Goal: Transaction & Acquisition: Purchase product/service

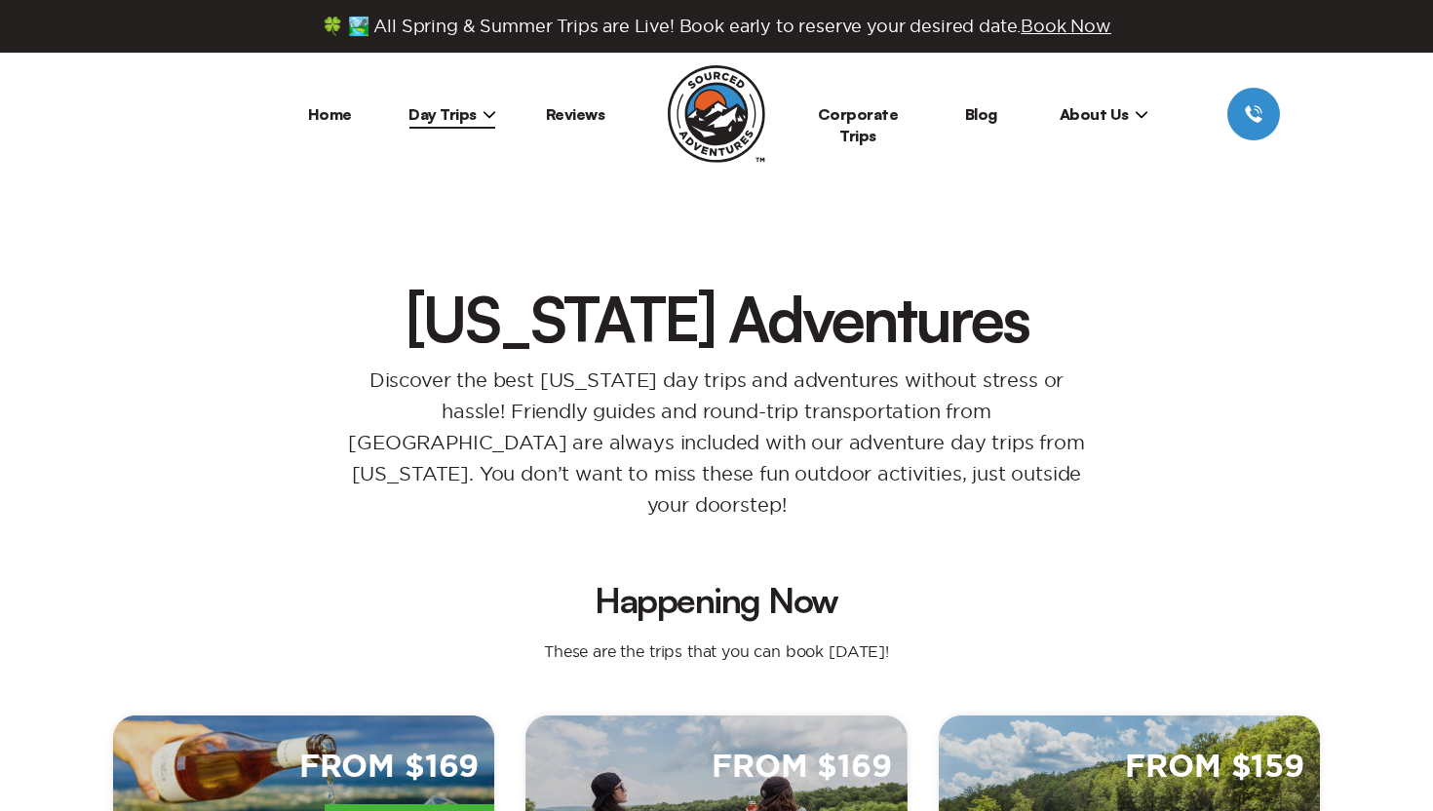
click at [583, 121] on link "Reviews" at bounding box center [575, 113] width 59 height 19
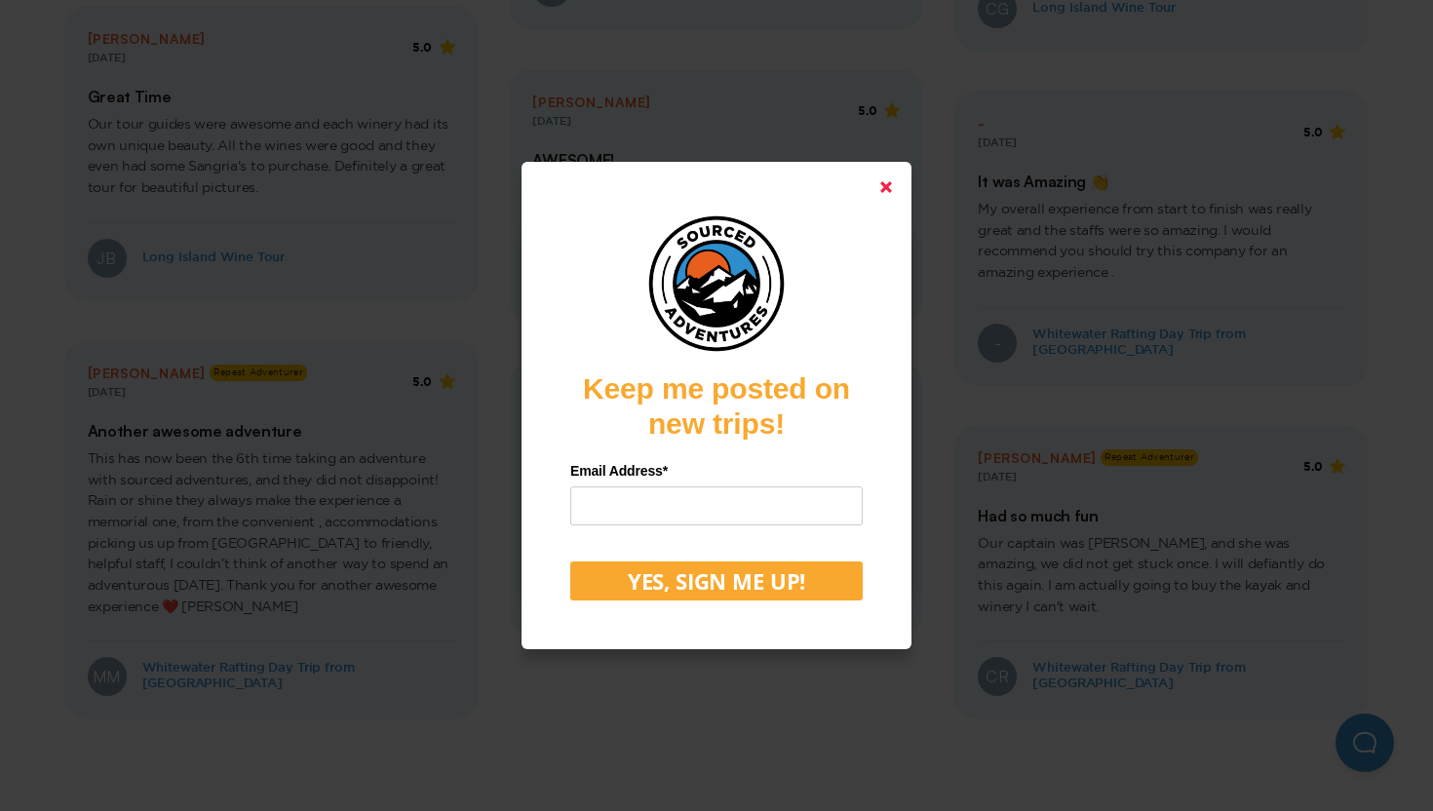
click at [887, 181] on icon at bounding box center [886, 187] width 12 height 12
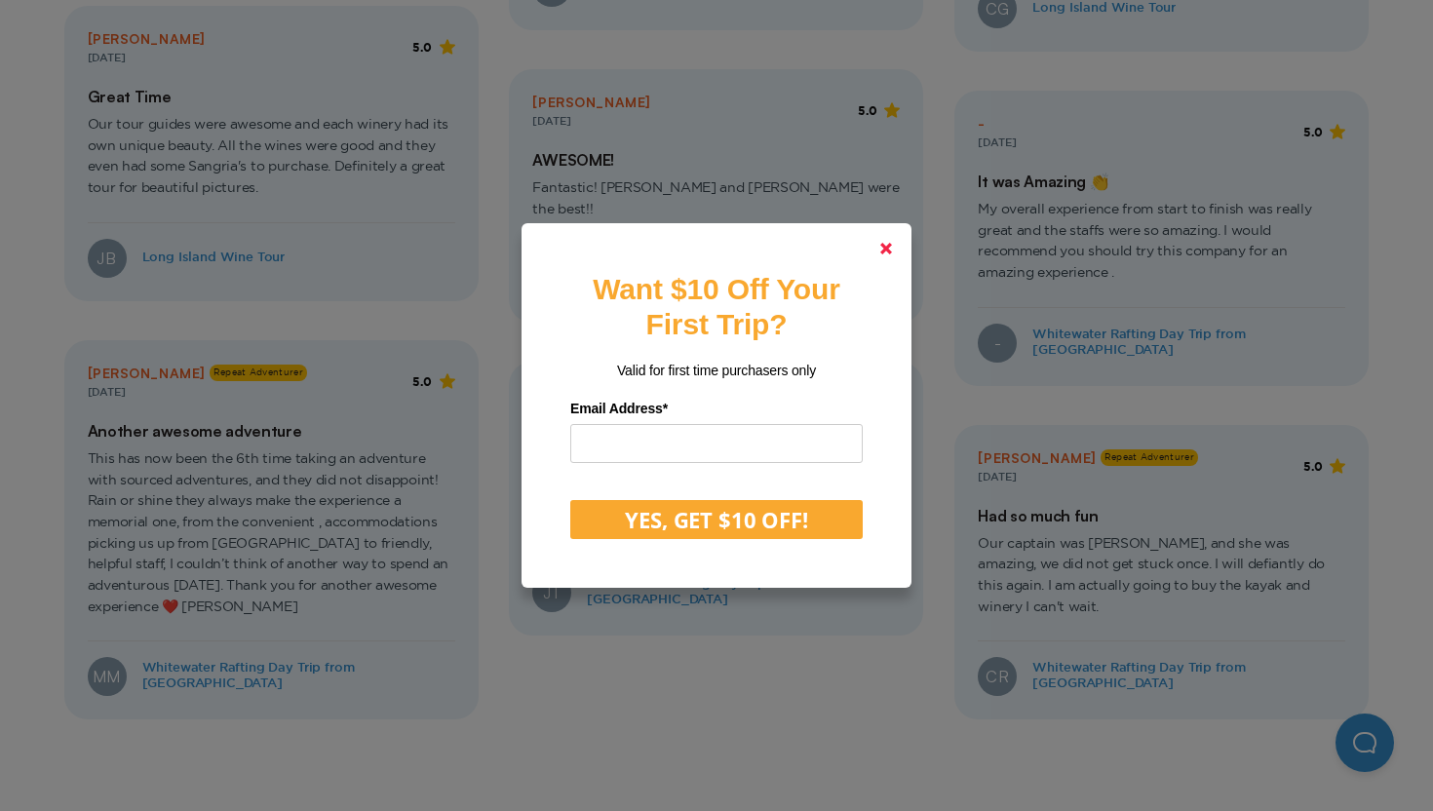
click at [884, 236] on link at bounding box center [886, 248] width 47 height 47
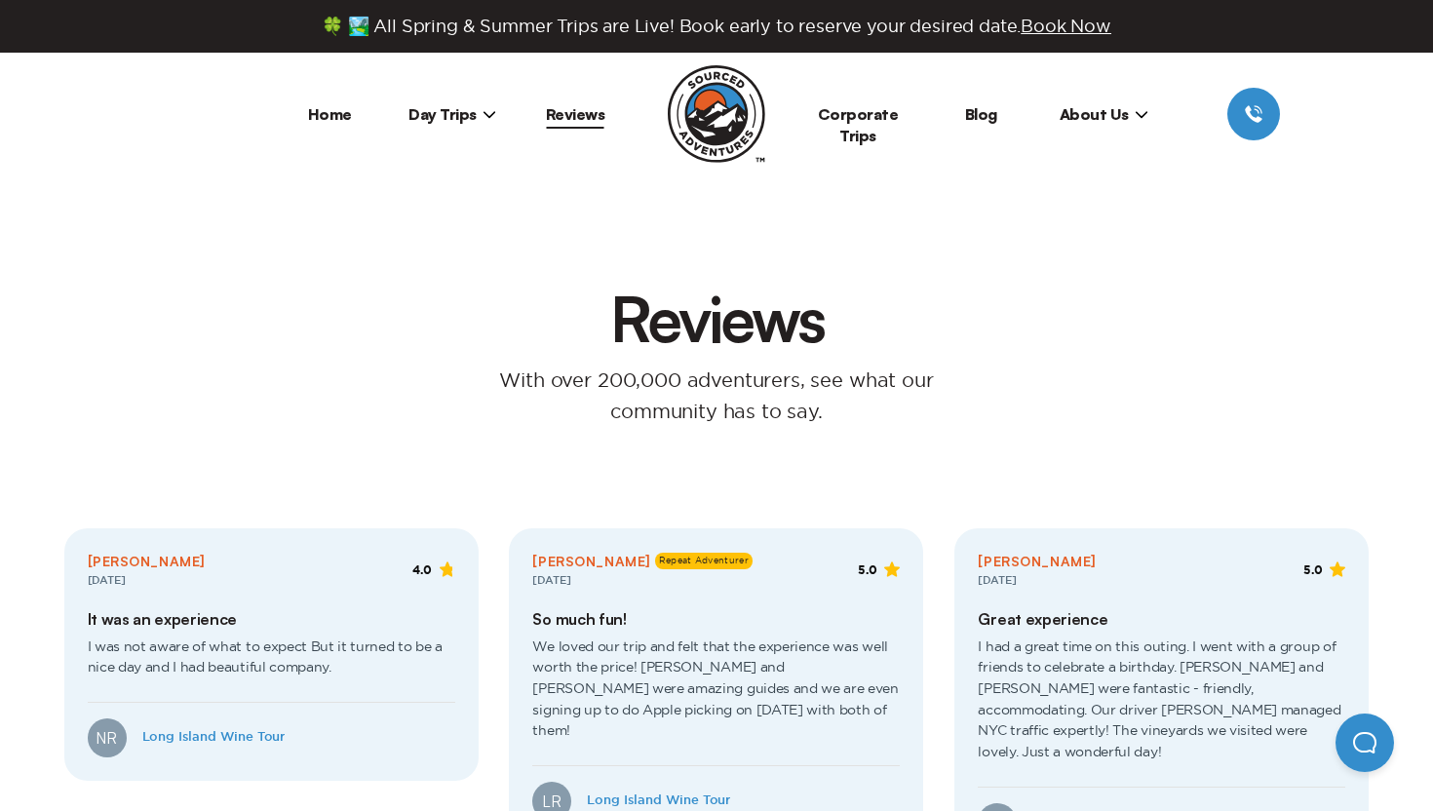
click at [726, 348] on h1 "Reviews" at bounding box center [717, 318] width 252 height 62
click at [760, 387] on p "With over 200,000 adventurers, see what our community has to say." at bounding box center [716, 396] width 540 height 62
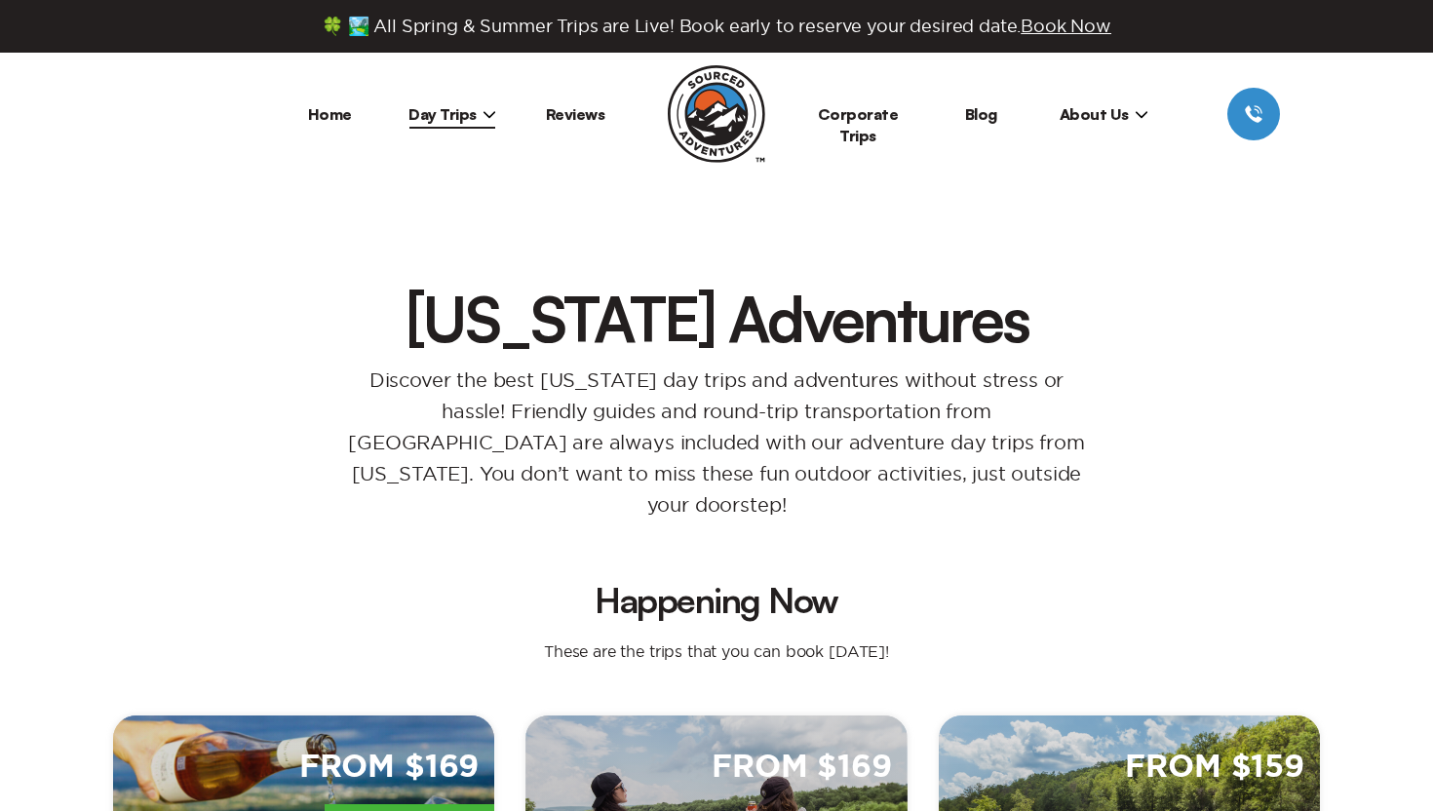
click at [491, 116] on icon at bounding box center [489, 114] width 14 height 14
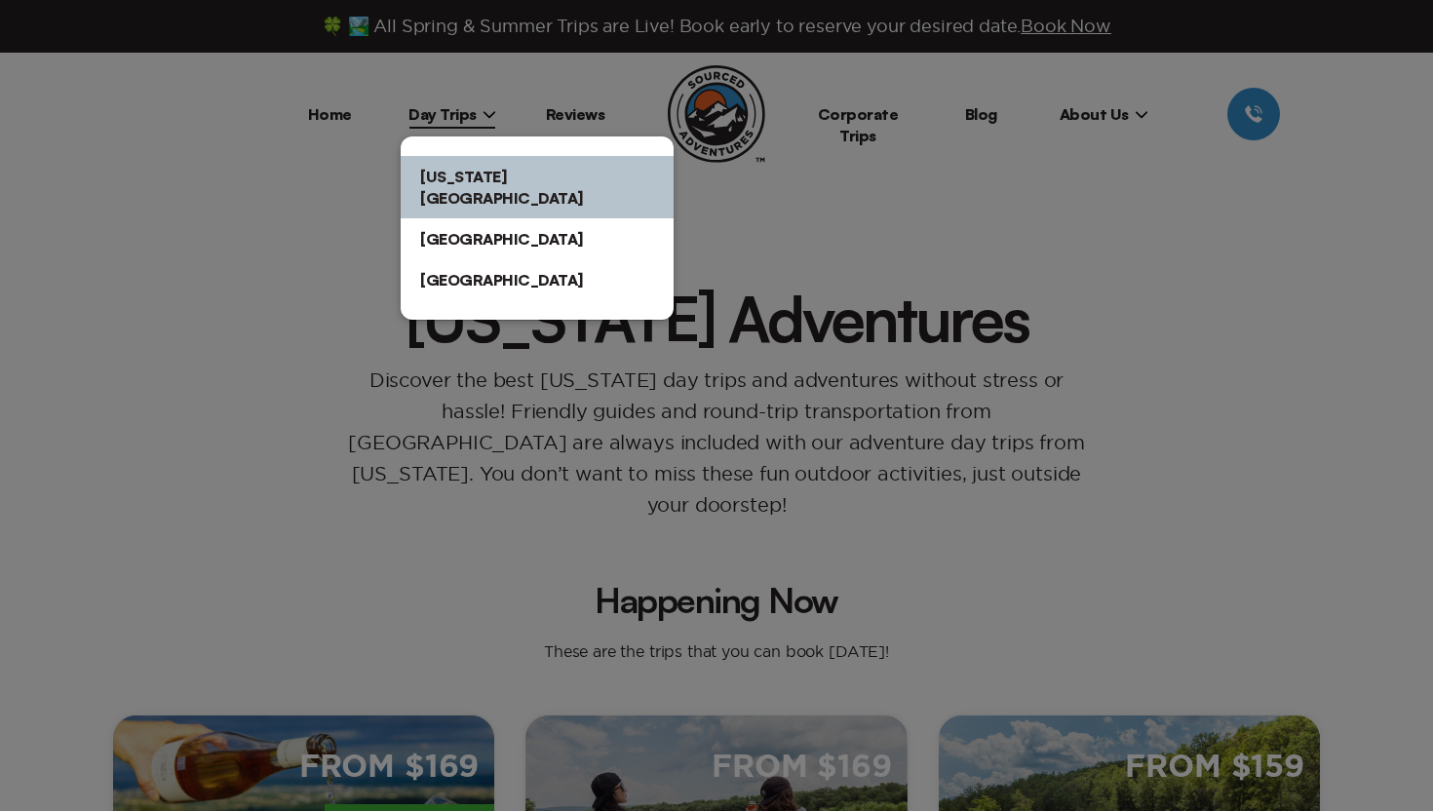
click at [486, 173] on link "[US_STATE][GEOGRAPHIC_DATA]" at bounding box center [537, 187] width 273 height 62
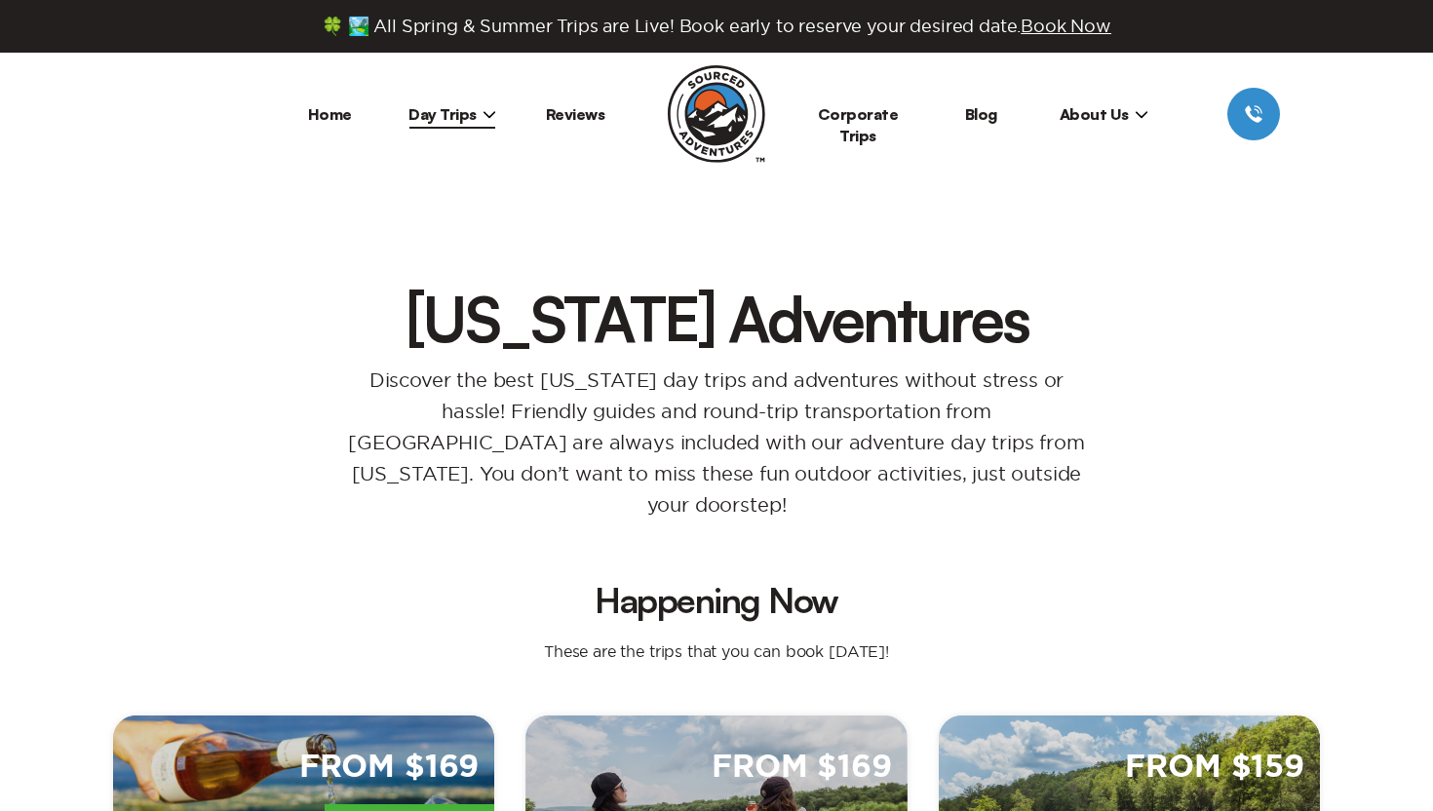
click at [473, 119] on span "Day Trips" at bounding box center [452, 113] width 88 height 19
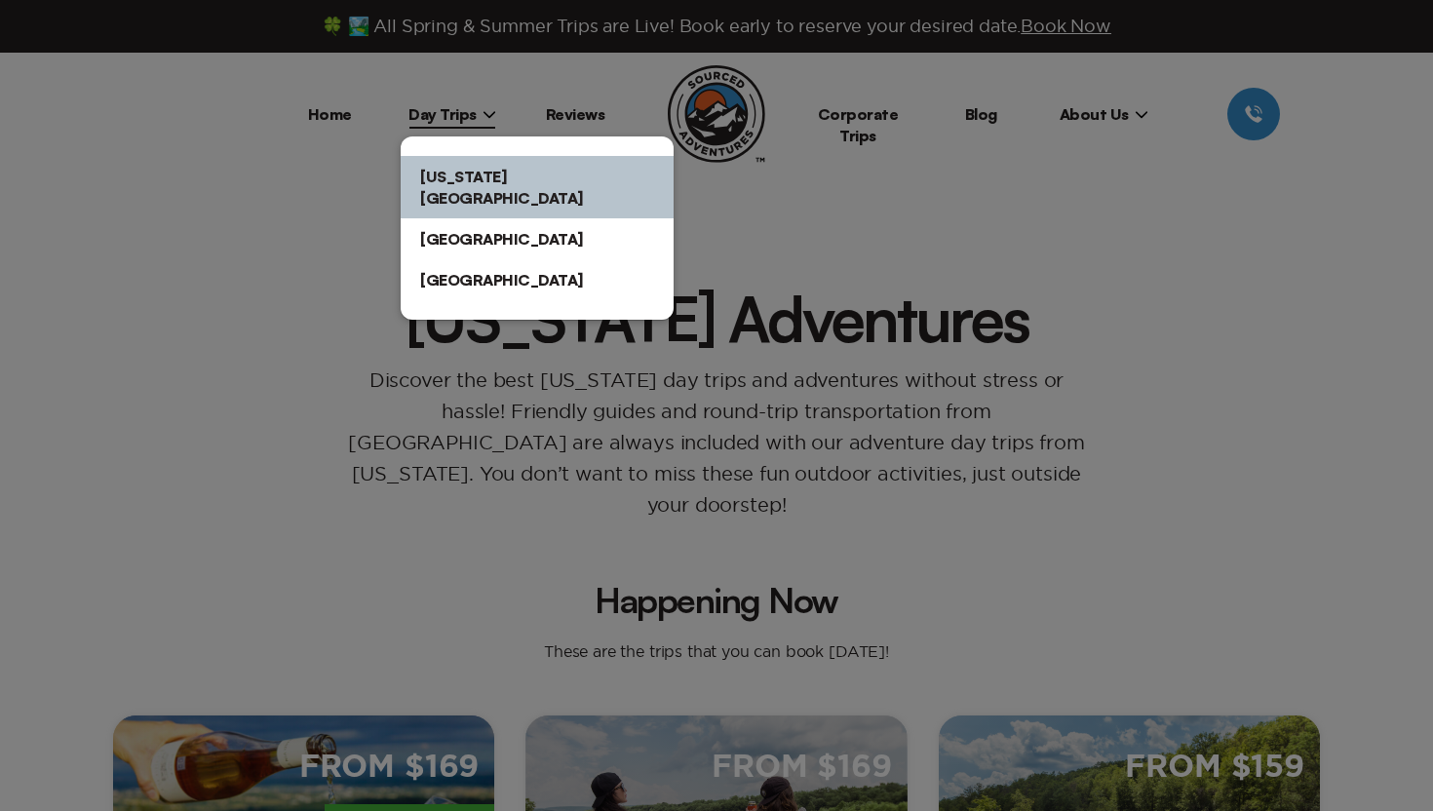
click at [562, 187] on link "[US_STATE][GEOGRAPHIC_DATA]" at bounding box center [537, 187] width 273 height 62
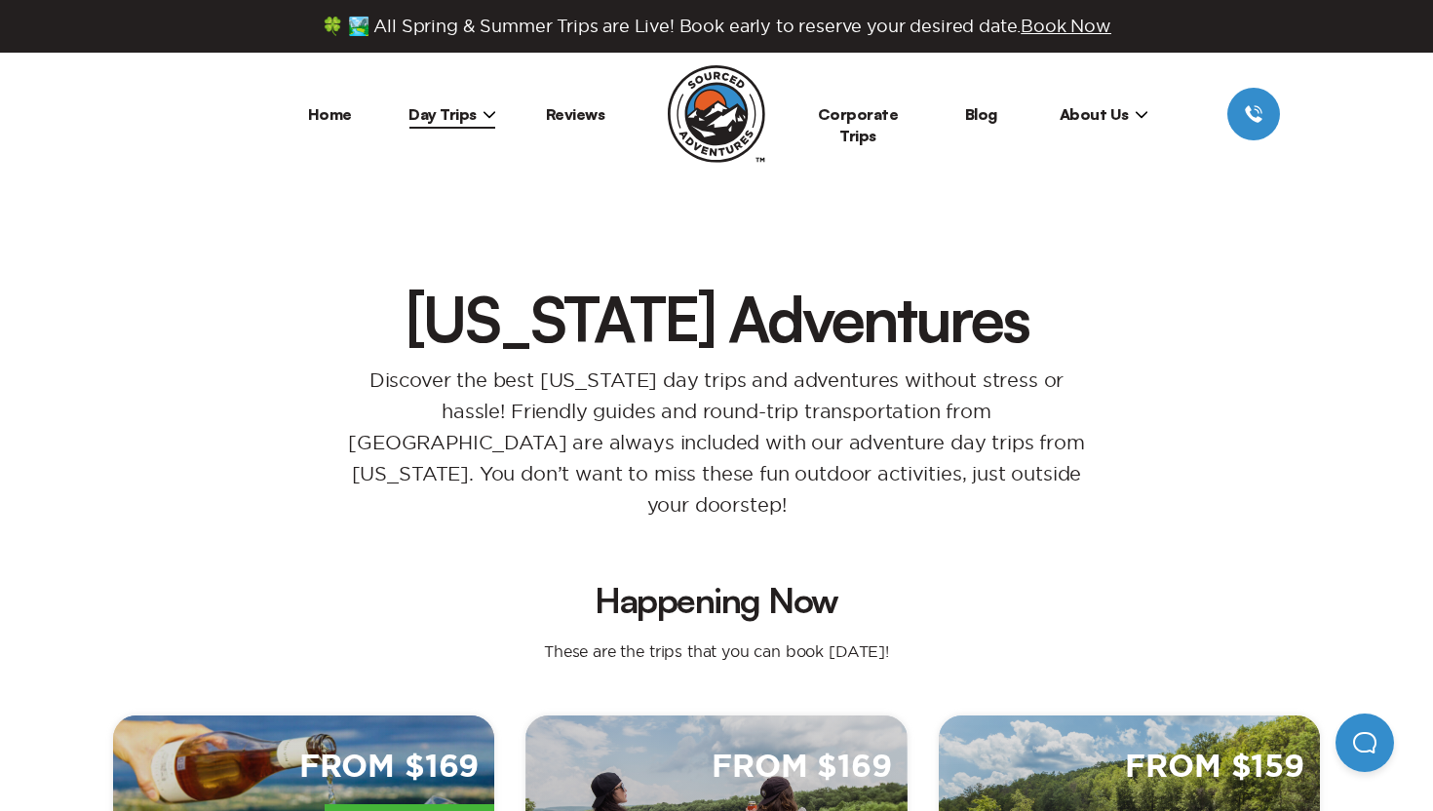
click at [491, 110] on icon at bounding box center [489, 114] width 14 height 14
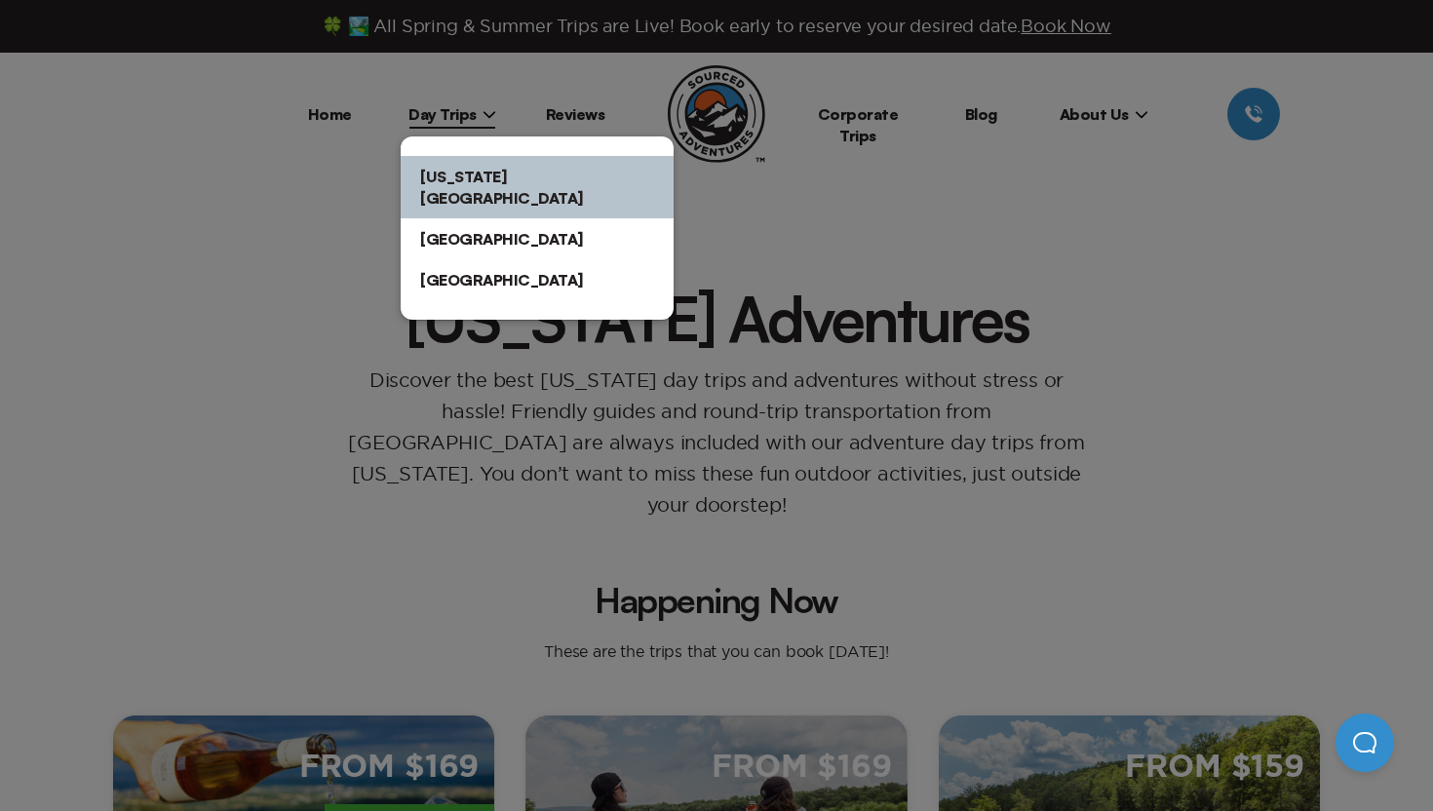
click at [219, 257] on div at bounding box center [716, 405] width 1433 height 811
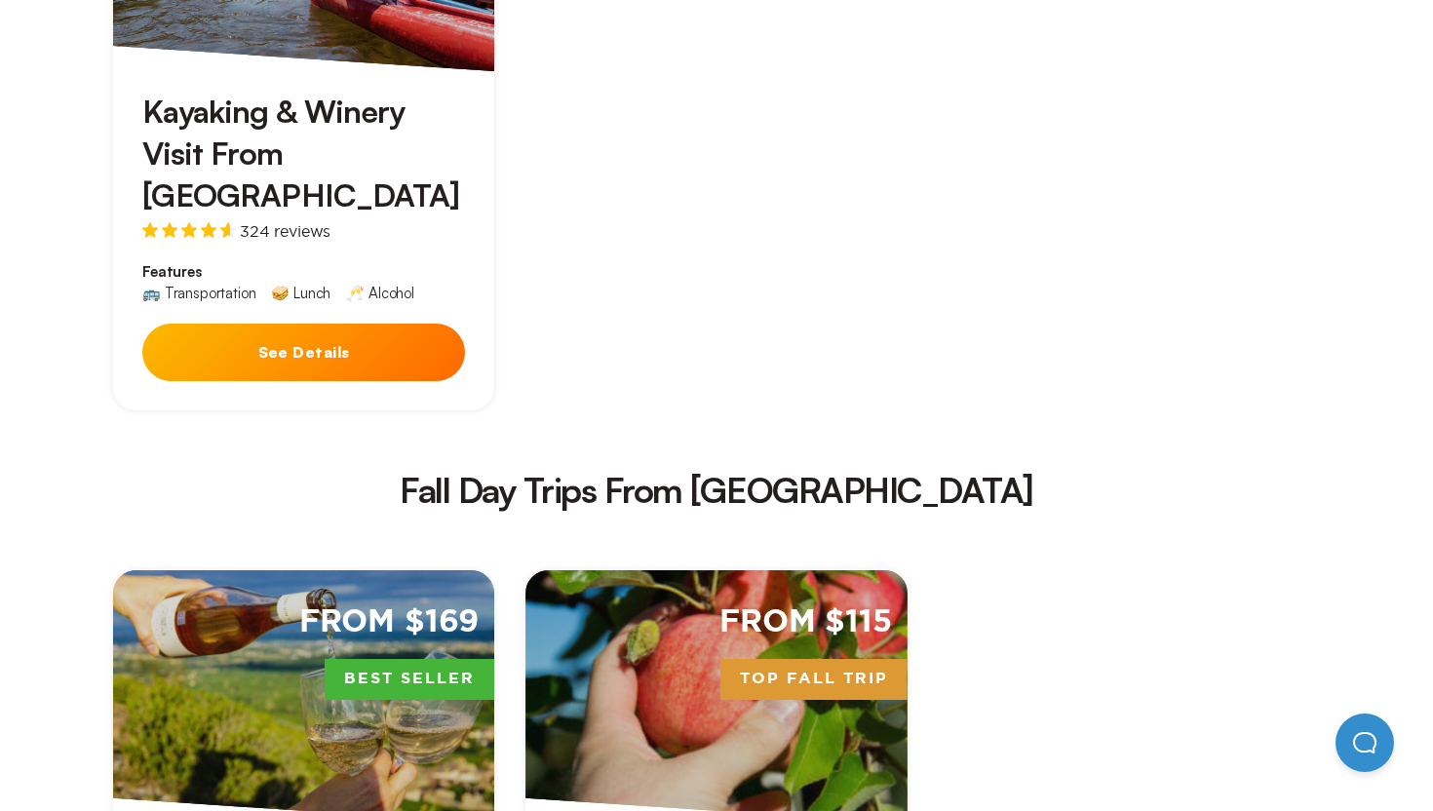
scroll to position [3277, 0]
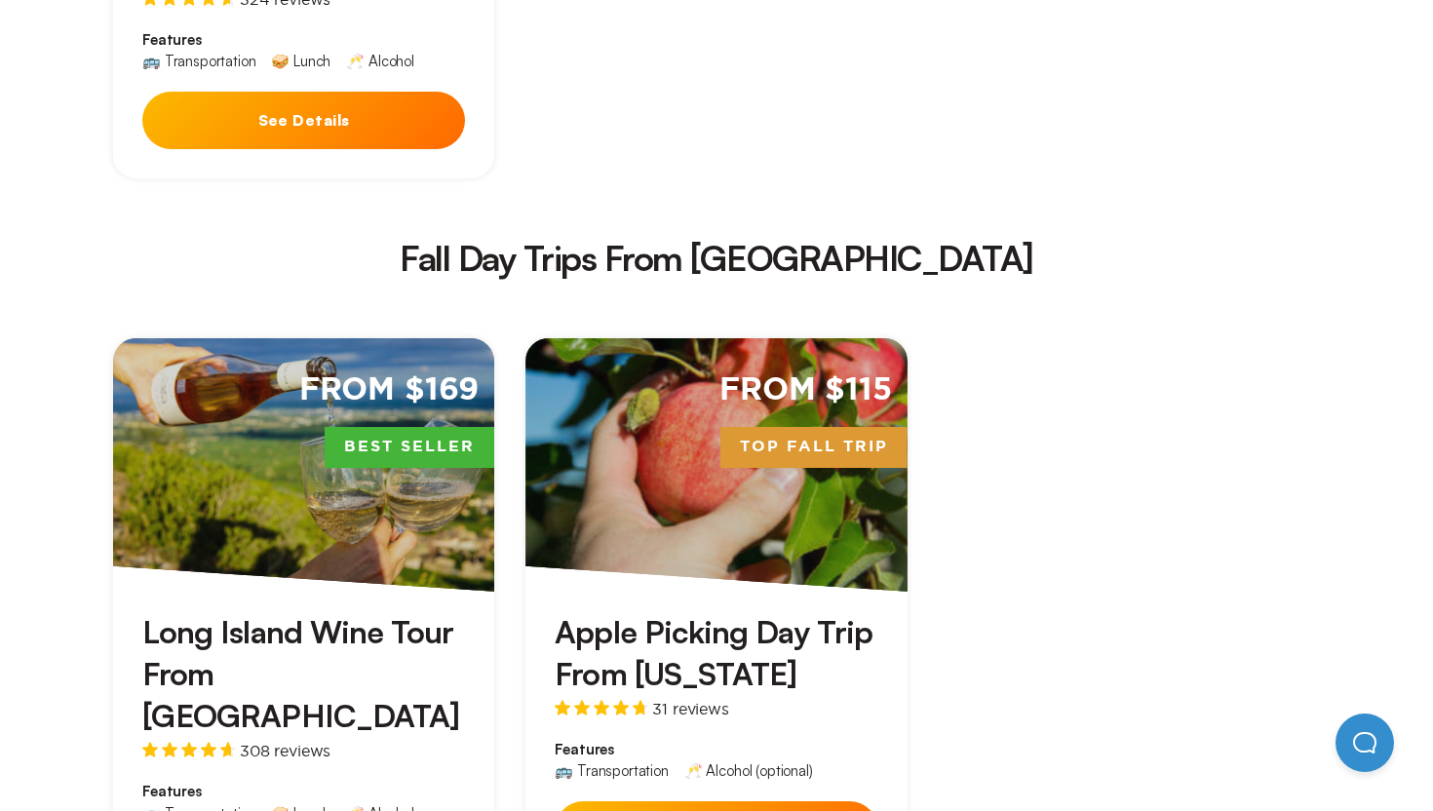
click at [829, 377] on div "From $115 Top Fall Trip" at bounding box center [715, 464] width 381 height 253
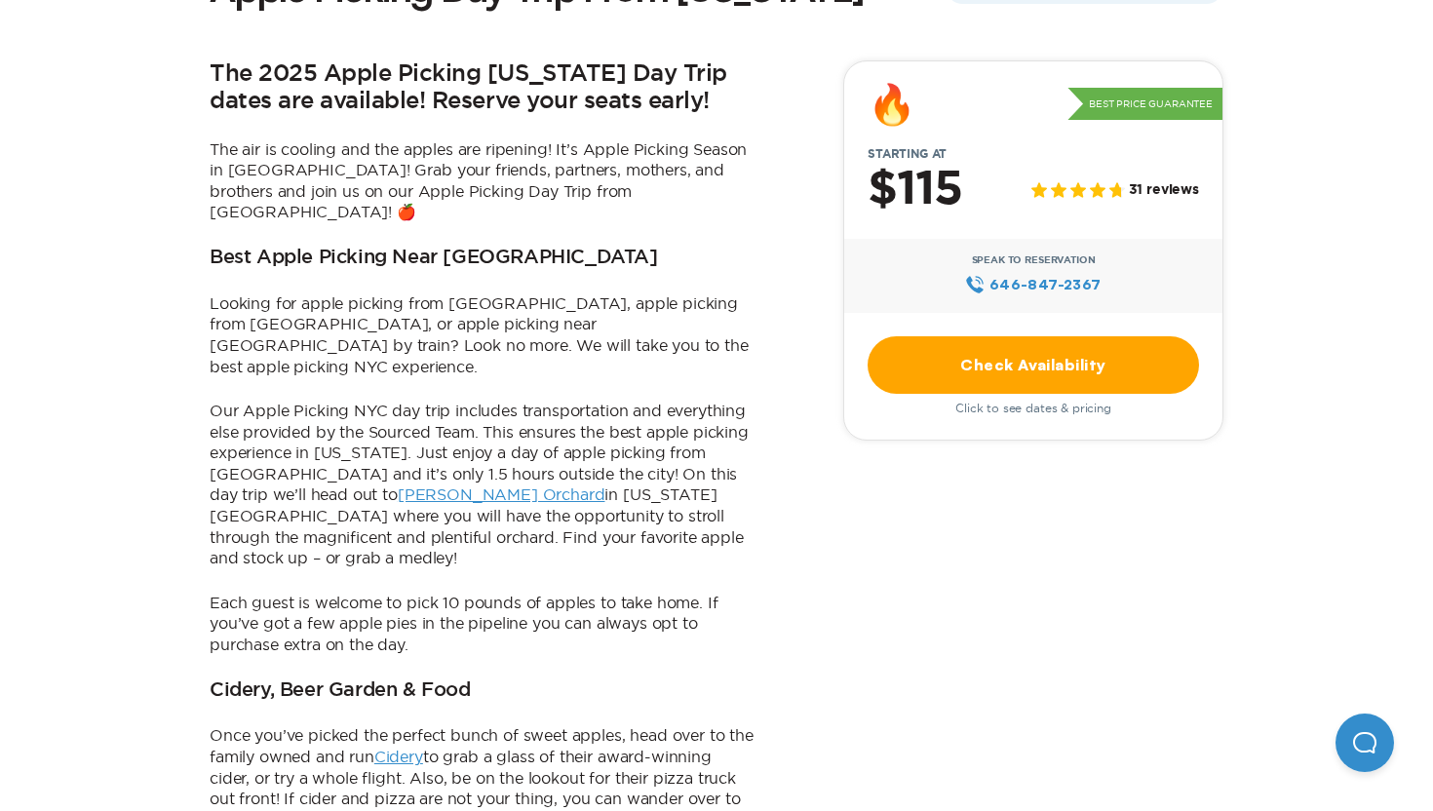
scroll to position [582, 0]
